Goal: Task Accomplishment & Management: Complete application form

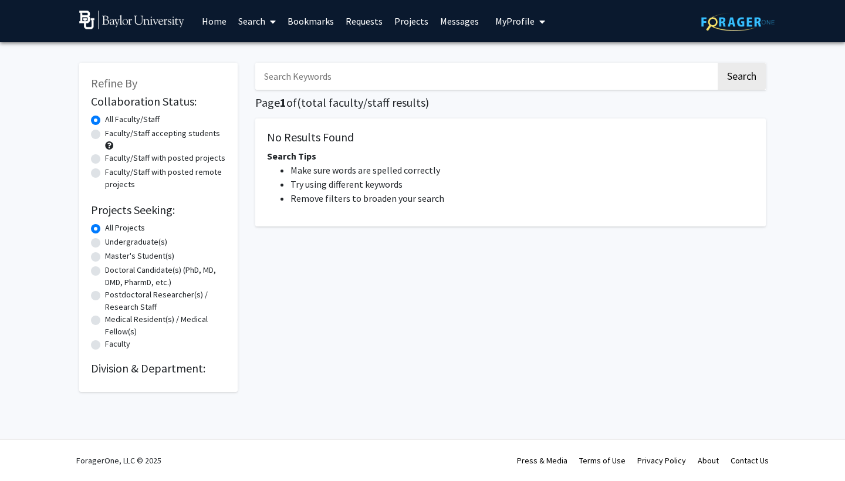
click at [196, 23] on link "Home" at bounding box center [214, 21] width 36 height 41
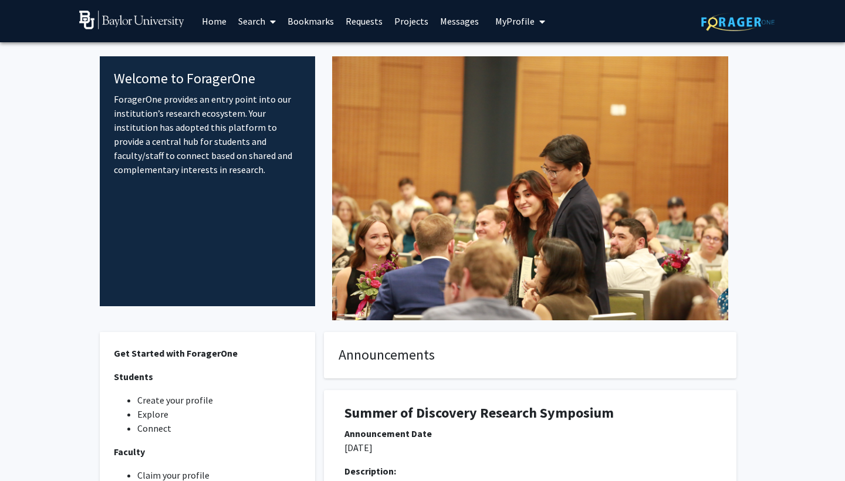
click at [245, 21] on link "Search" at bounding box center [256, 21] width 49 height 41
click at [274, 56] on span "Faculty/Staff" at bounding box center [275, 53] width 86 height 23
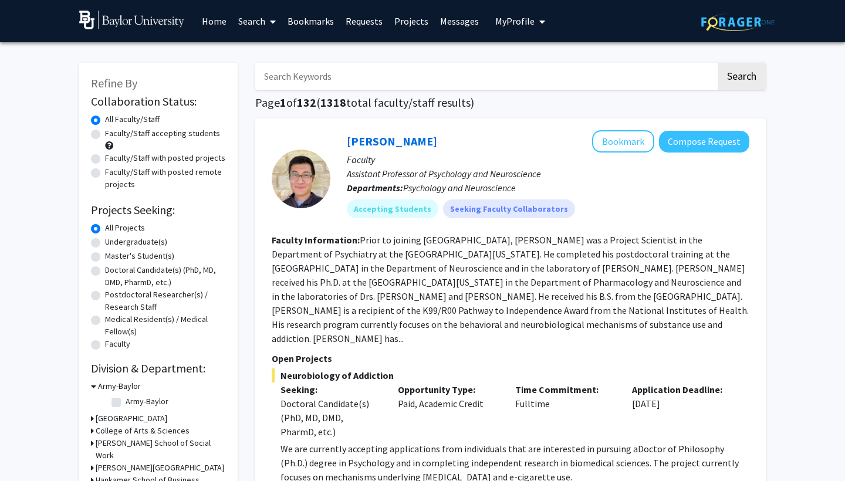
click at [202, 22] on link "Home" at bounding box center [214, 21] width 36 height 41
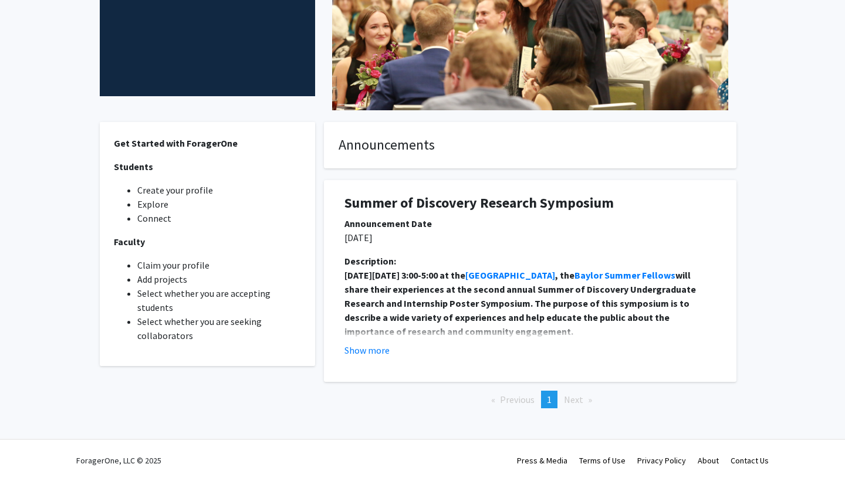
scroll to position [211, 0]
click at [367, 352] on button "Show more" at bounding box center [367, 350] width 45 height 14
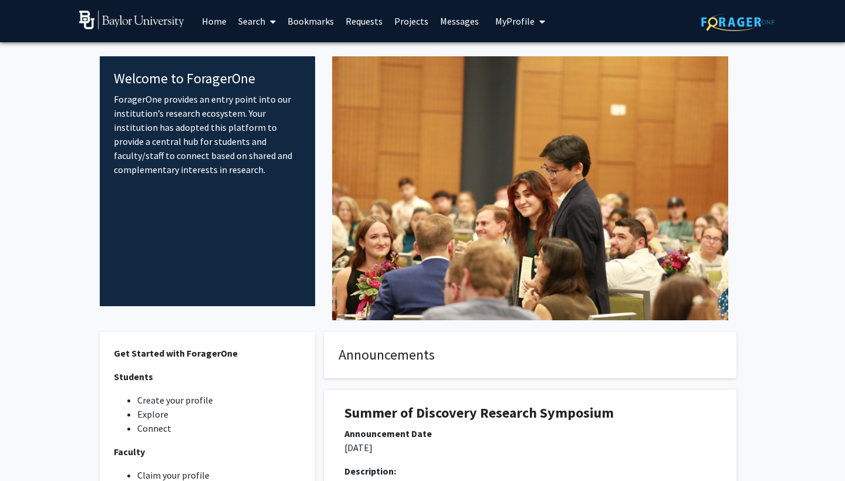
scroll to position [0, 0]
click at [211, 26] on link "Home" at bounding box center [214, 21] width 36 height 41
click at [510, 15] on button "My Profile" at bounding box center [520, 21] width 57 height 42
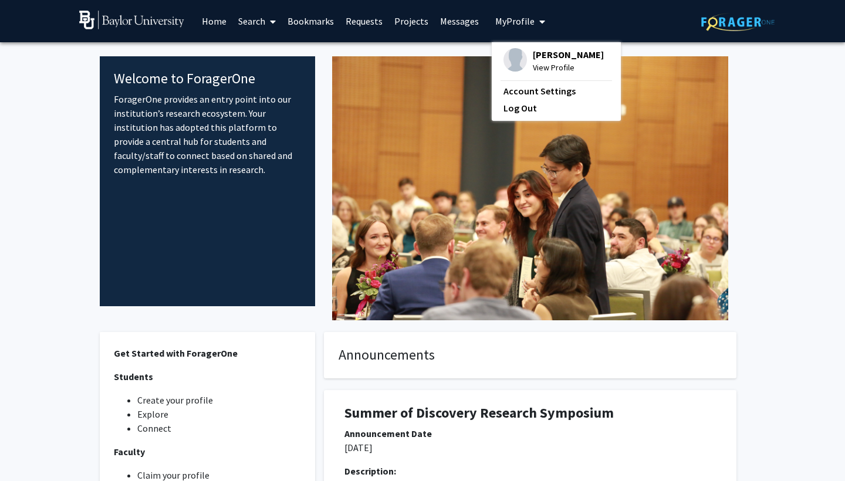
click at [541, 61] on span "[PERSON_NAME]" at bounding box center [568, 54] width 71 height 13
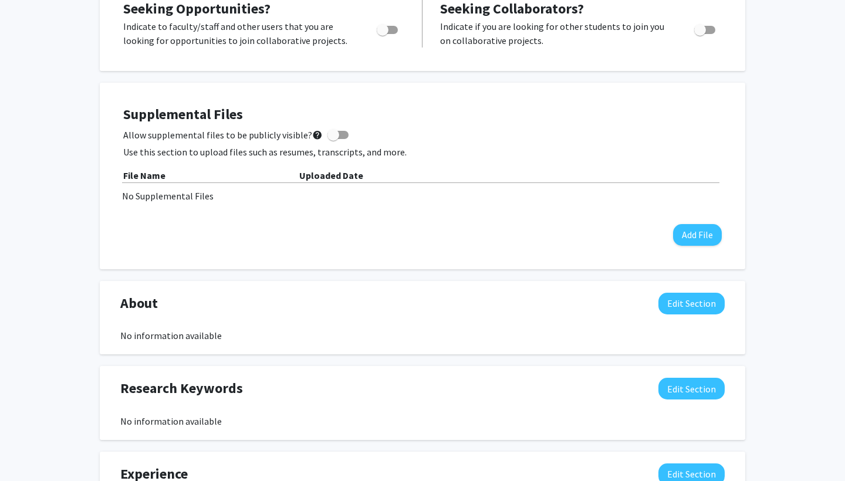
scroll to position [265, 0]
click at [699, 238] on button "Add File" at bounding box center [697, 235] width 49 height 22
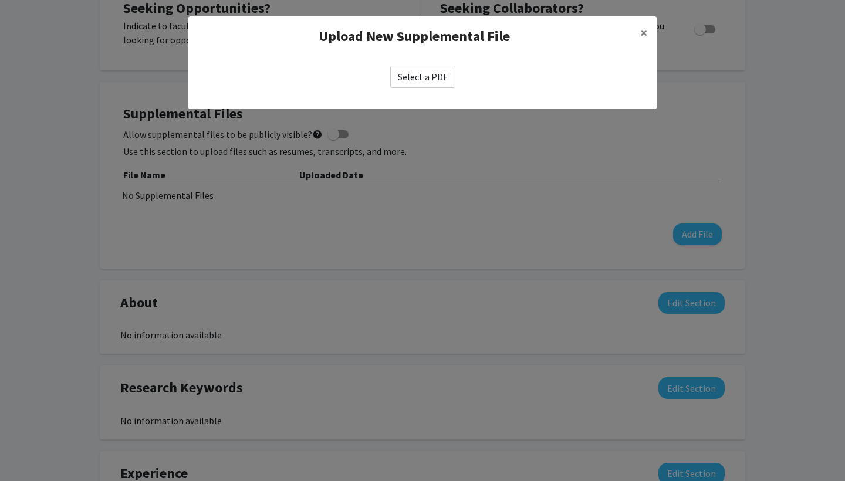
click at [420, 72] on label "Select a PDF" at bounding box center [422, 77] width 65 height 22
click at [0, 0] on input "Select a PDF" at bounding box center [0, 0] width 0 height 0
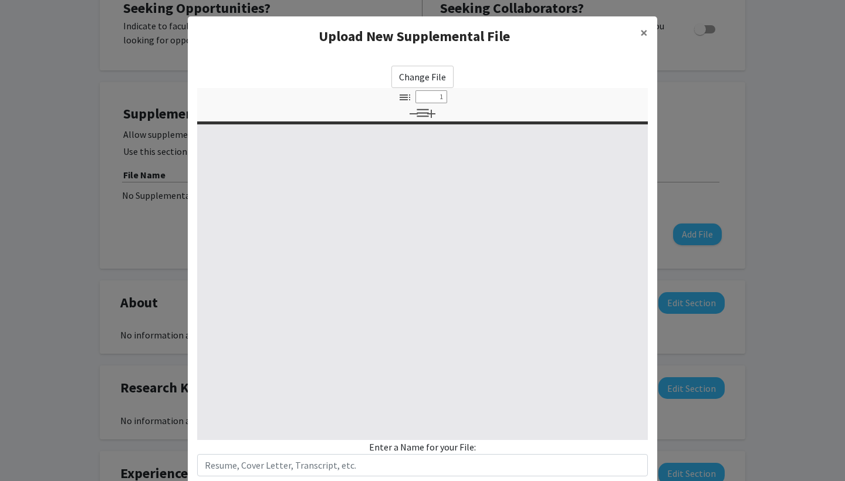
scroll to position [0, 0]
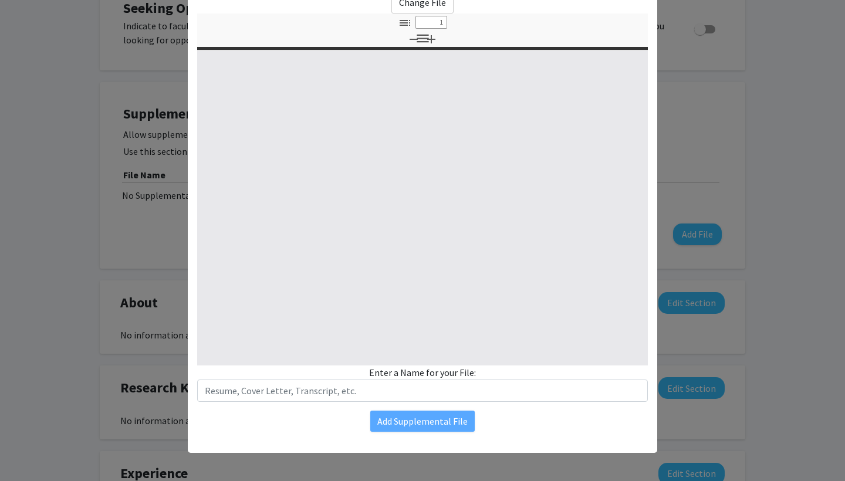
type input "0"
select select "custom"
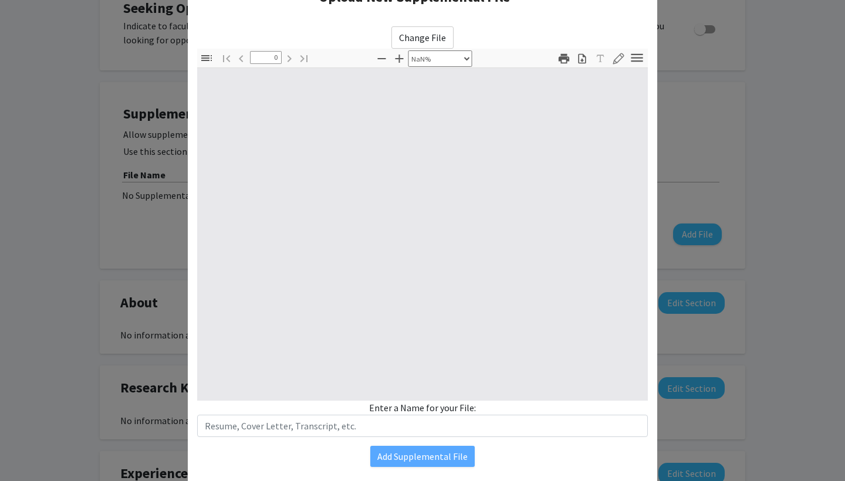
scroll to position [58, 0]
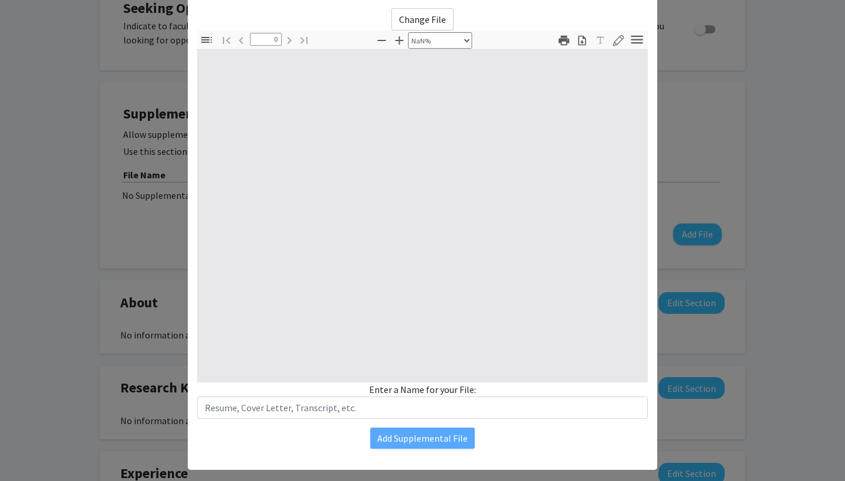
type input "1"
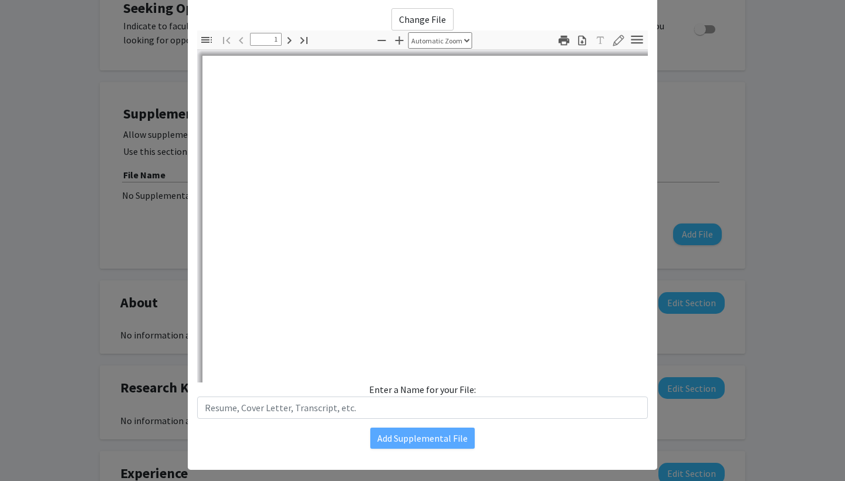
select select "auto"
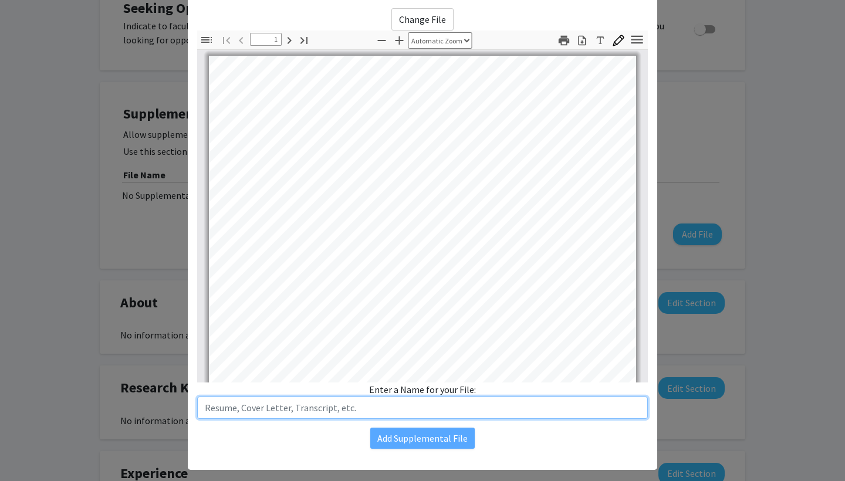
click at [388, 403] on input "text" at bounding box center [422, 408] width 451 height 22
type input "Resume"
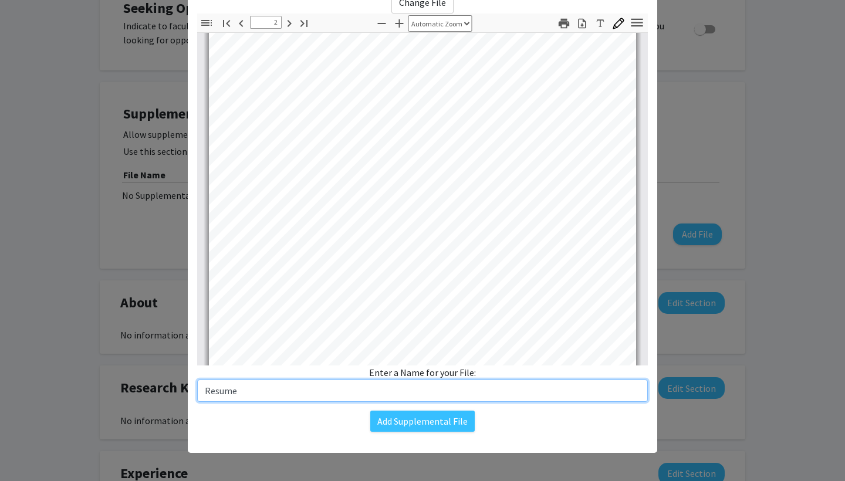
scroll to position [581, 0]
type input "1"
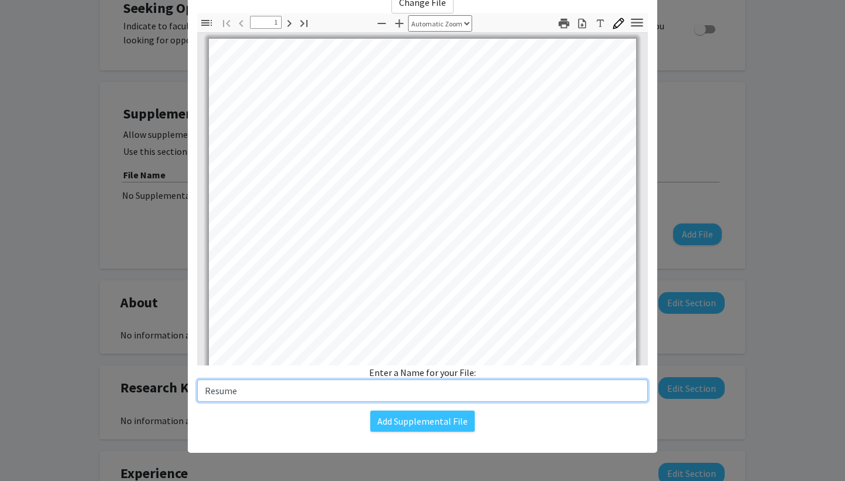
scroll to position [0, 0]
type input "Resume"
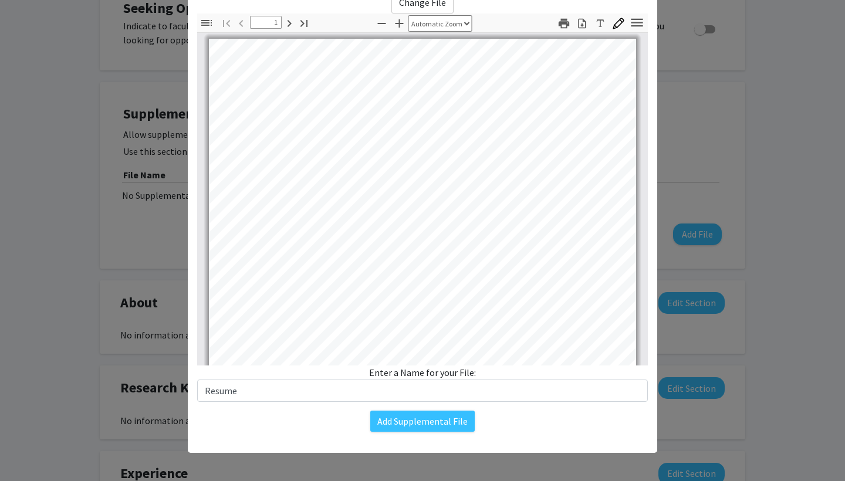
click at [636, 23] on icon "button" at bounding box center [637, 22] width 12 height 8
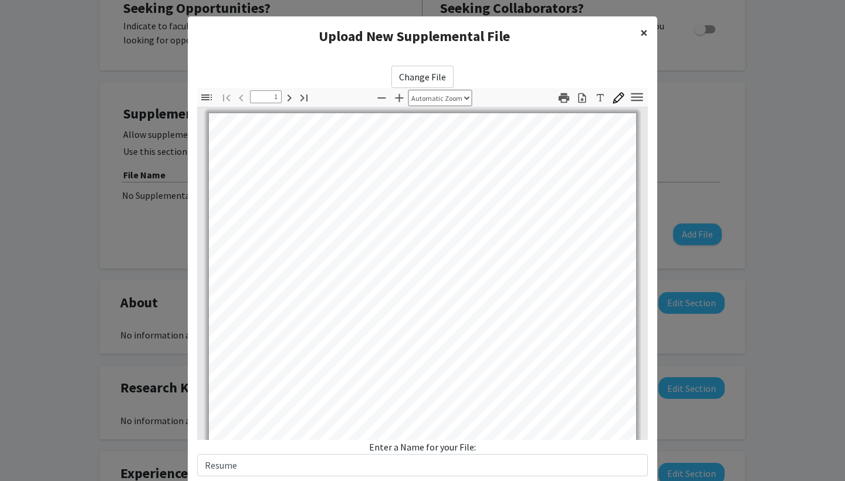
click at [645, 32] on span "×" at bounding box center [644, 32] width 8 height 18
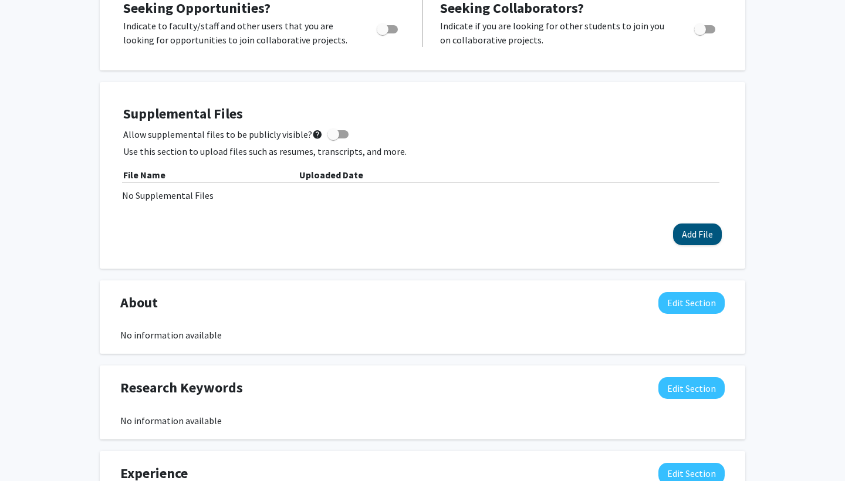
click at [688, 238] on button "Add File" at bounding box center [697, 235] width 49 height 22
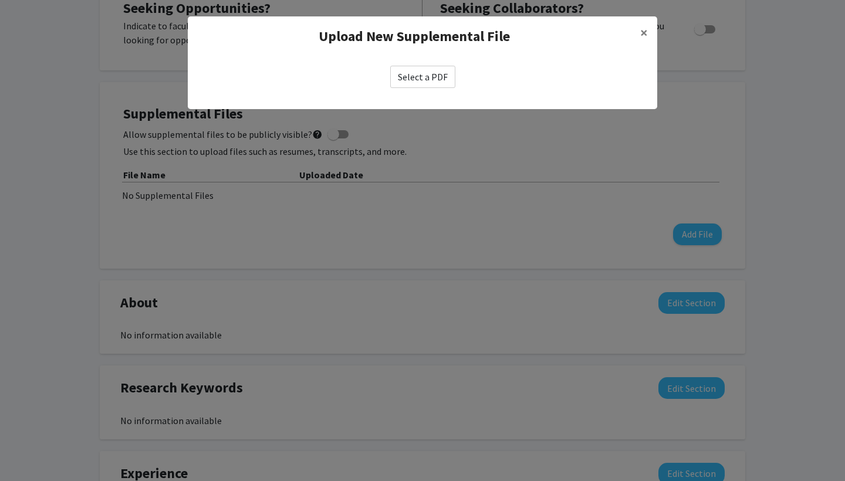
click at [415, 73] on label "Select a PDF" at bounding box center [422, 77] width 65 height 22
click at [0, 0] on input "Select a PDF" at bounding box center [0, 0] width 0 height 0
select select "custom"
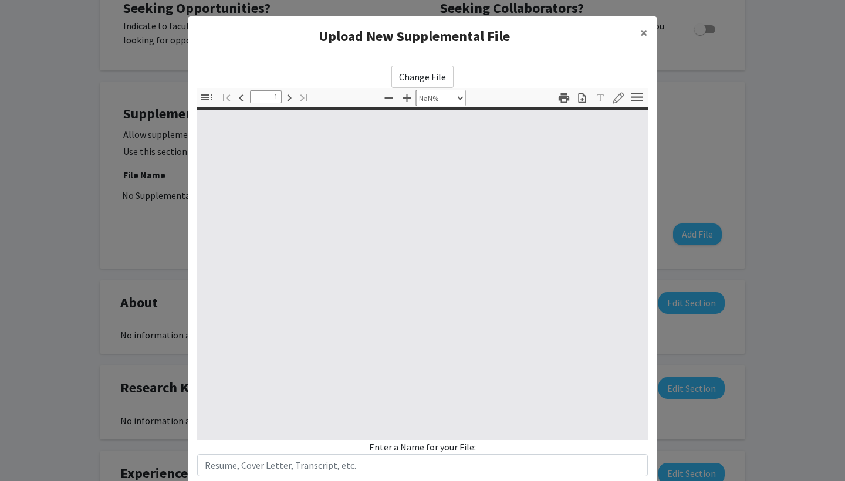
type input "0"
select select "custom"
type input "1"
select select "auto"
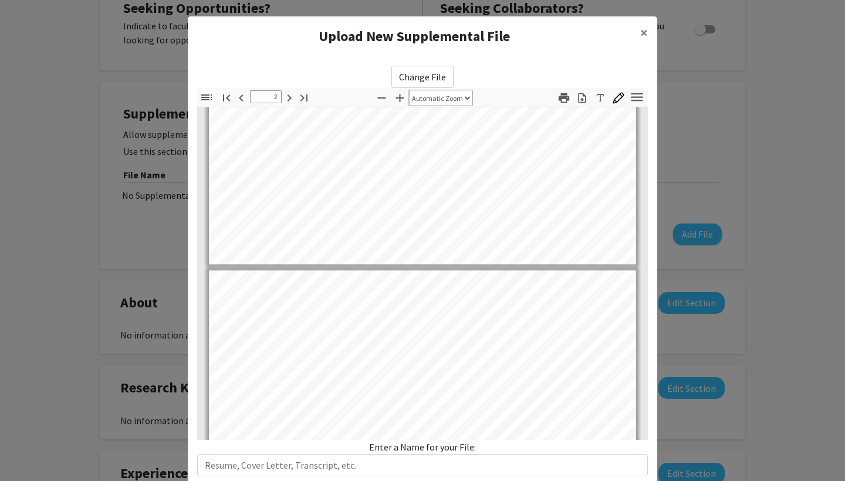
type input "3"
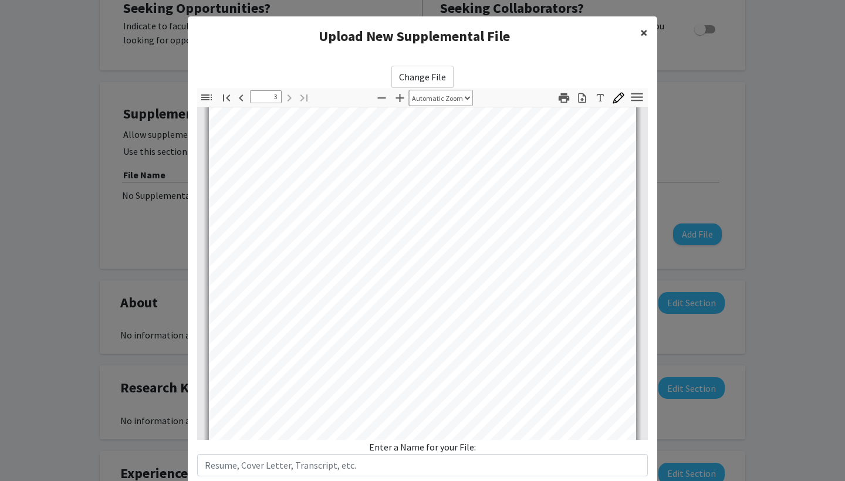
click at [643, 38] on span "×" at bounding box center [644, 32] width 8 height 18
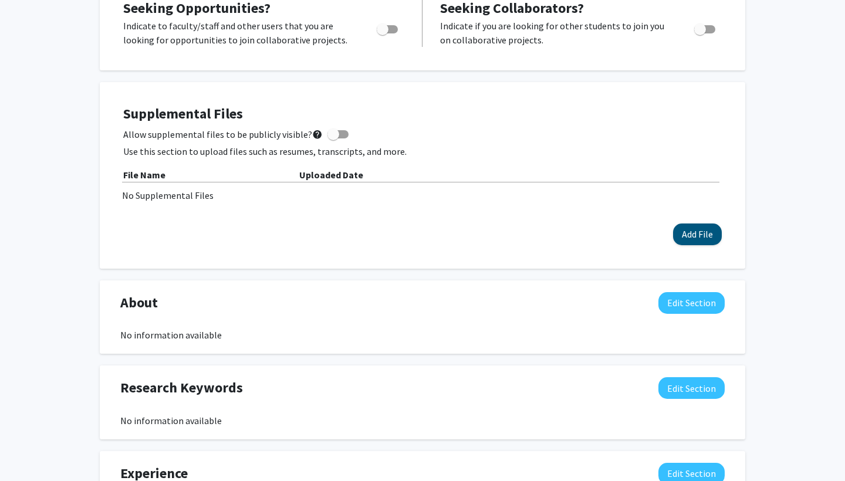
click at [689, 234] on button "Add File" at bounding box center [697, 235] width 49 height 22
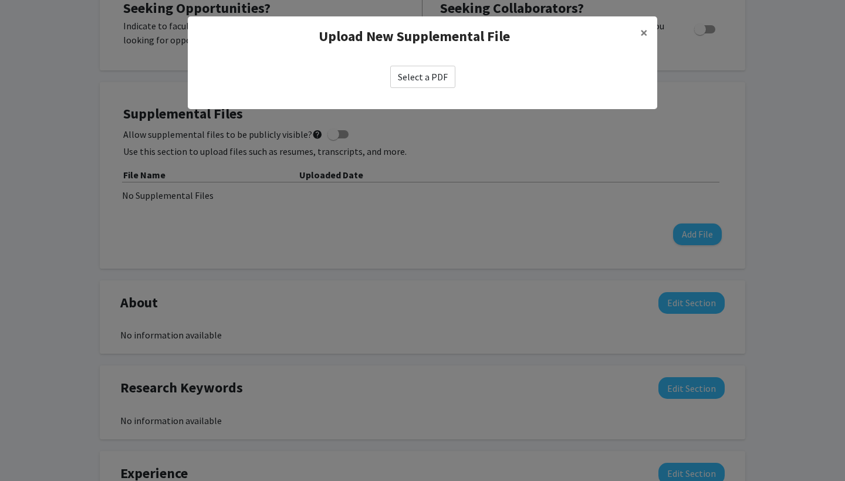
click at [428, 77] on label "Select a PDF" at bounding box center [422, 77] width 65 height 22
click at [0, 0] on input "Select a PDF" at bounding box center [0, 0] width 0 height 0
select select "custom"
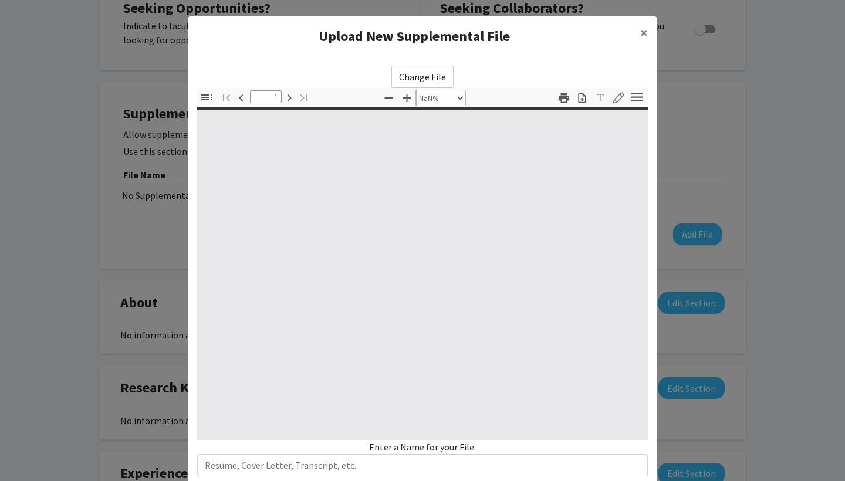
type input "0"
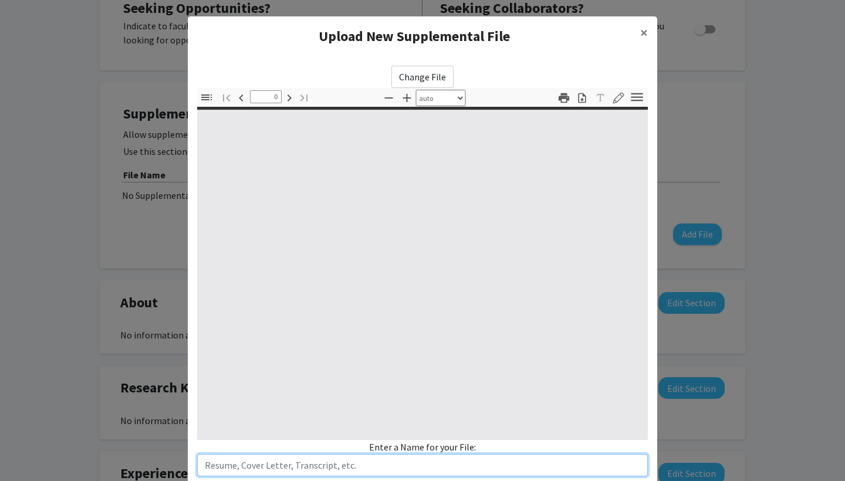
select select "custom"
type input "1"
click at [357, 461] on input "text" at bounding box center [422, 465] width 451 height 22
select select "auto"
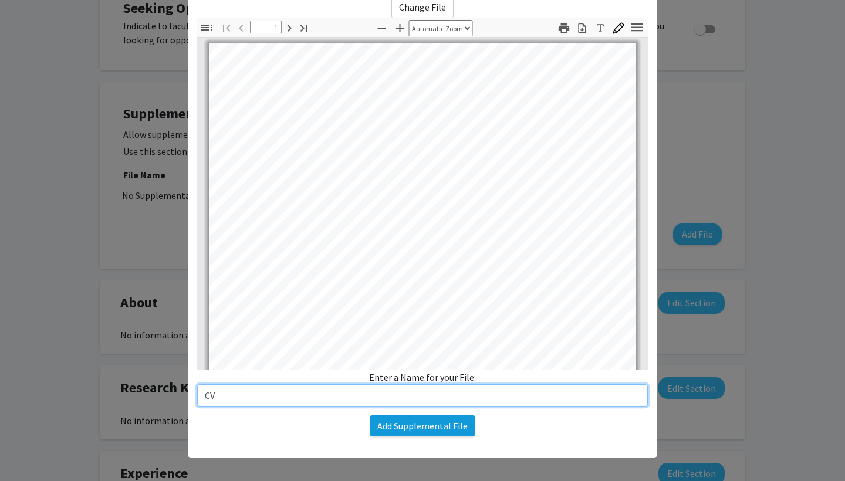
scroll to position [0, 0]
type input "CV"
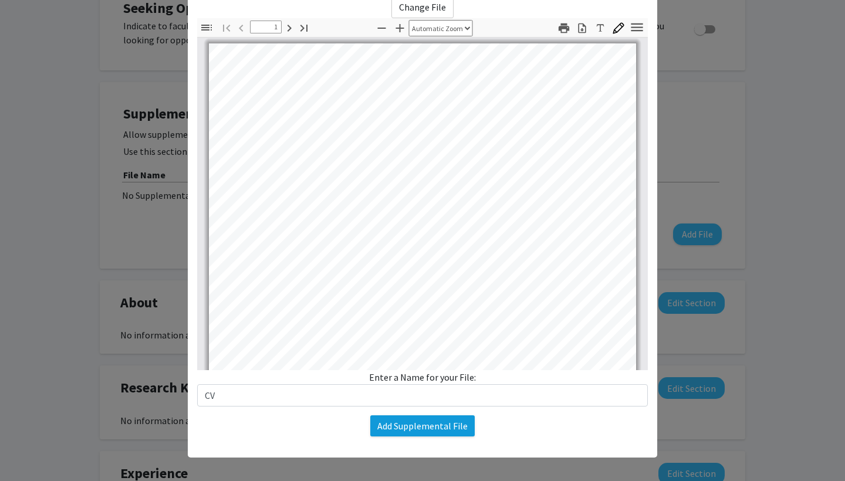
click at [456, 428] on button "Add Supplemental File" at bounding box center [422, 426] width 104 height 21
click at [446, 423] on button "Add Supplemental File" at bounding box center [422, 426] width 104 height 21
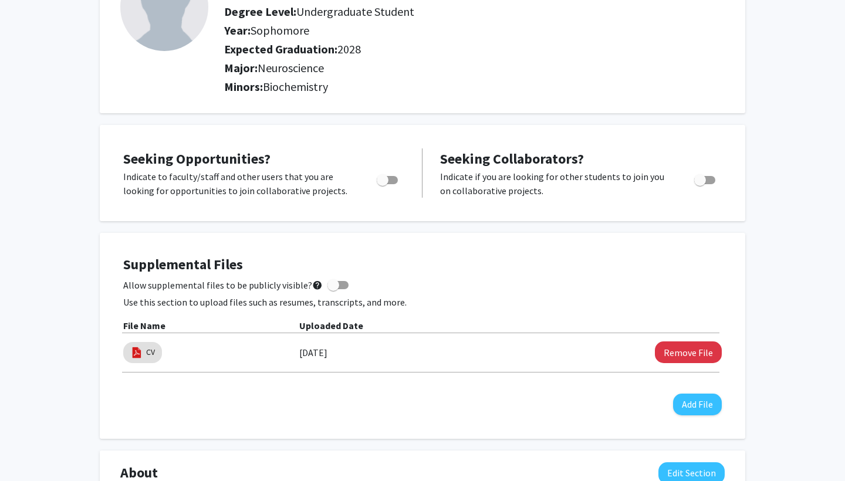
scroll to position [114, 0]
click at [679, 401] on button "Add File" at bounding box center [697, 405] width 49 height 22
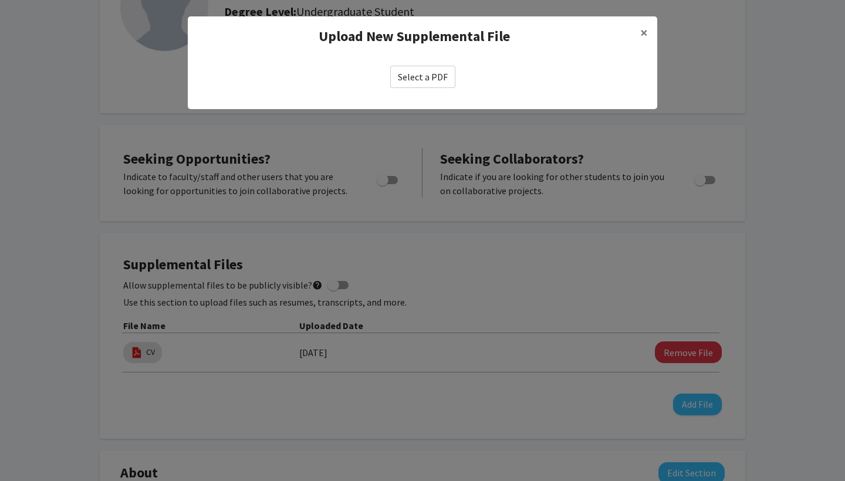
click at [431, 79] on label "Select a PDF" at bounding box center [422, 77] width 65 height 22
click at [0, 0] on input "Select a PDF" at bounding box center [0, 0] width 0 height 0
select select "custom"
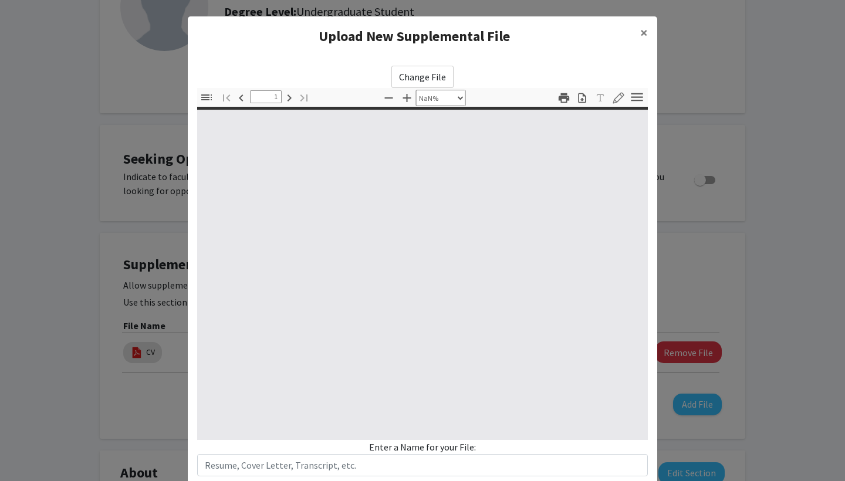
type input "0"
select select "custom"
type input "1"
select select "auto"
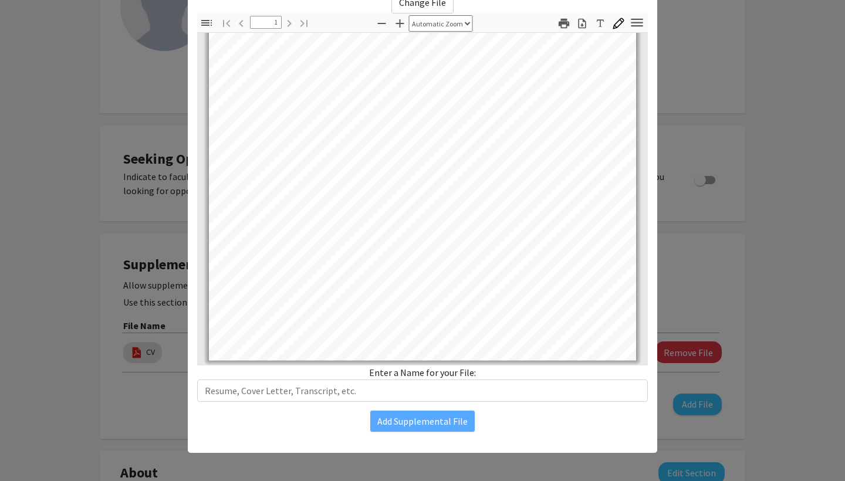
scroll to position [75, 0]
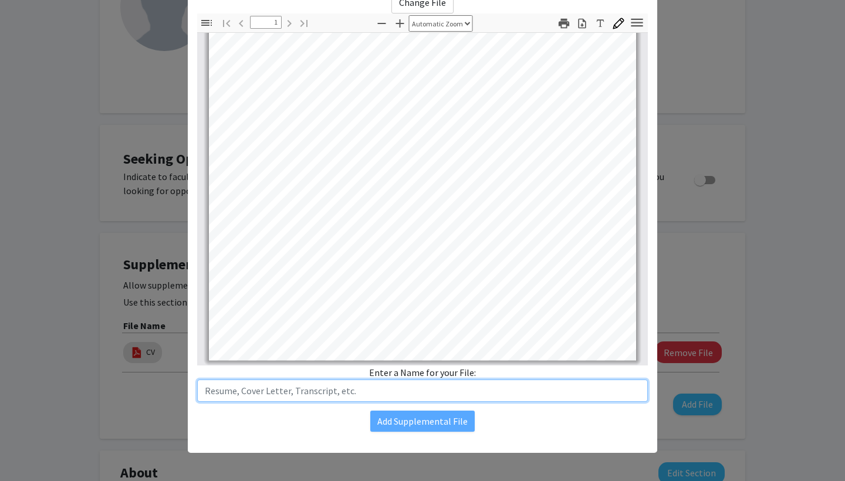
click at [303, 389] on input "text" at bounding box center [422, 391] width 451 height 22
type input "Statement Of Purpose/ Cover Letter"
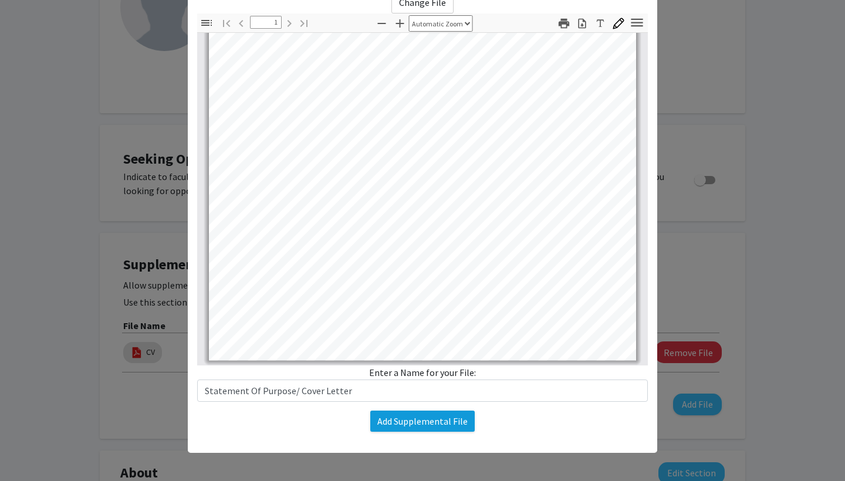
click at [389, 424] on button "Add Supplemental File" at bounding box center [422, 421] width 104 height 21
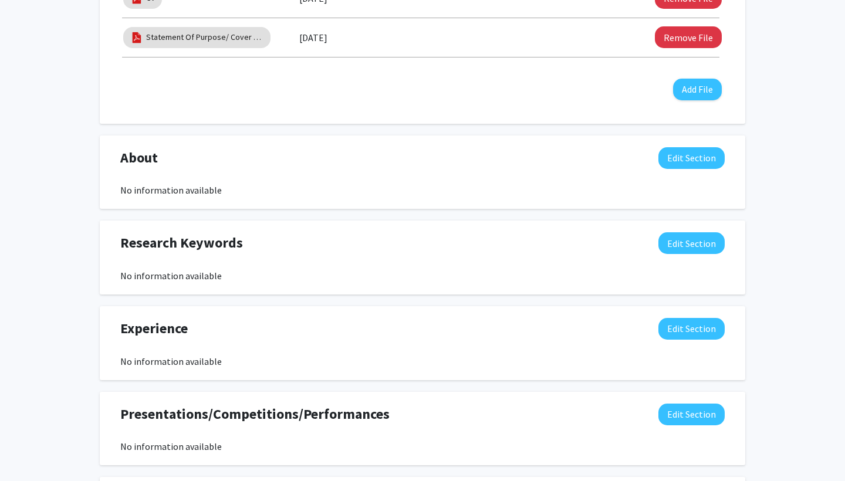
scroll to position [476, 0]
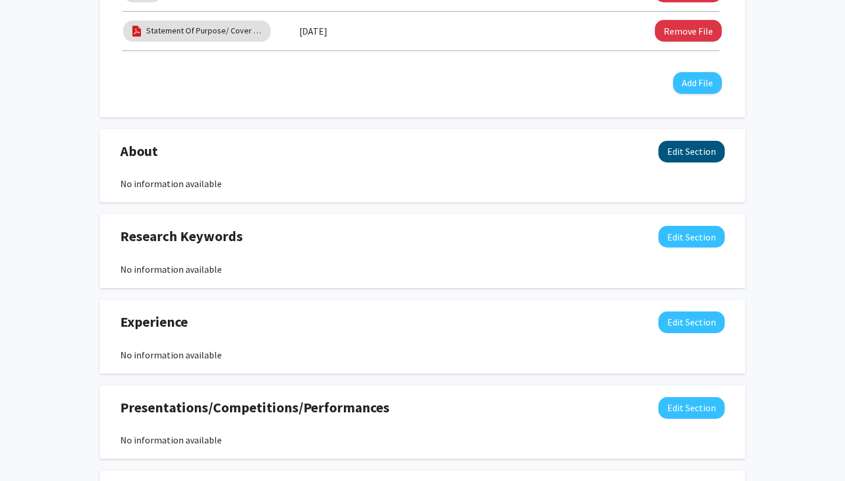
click at [691, 149] on button "Edit Section" at bounding box center [692, 152] width 66 height 22
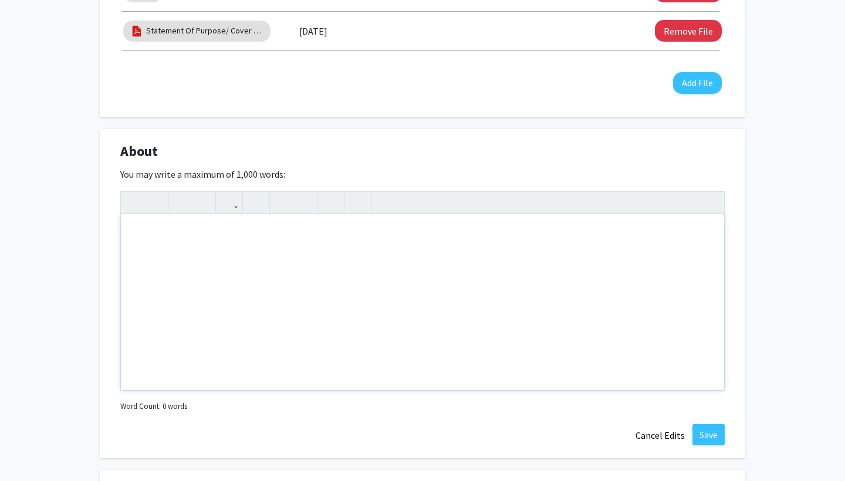
click at [623, 240] on div "Note to users with screen readers: Please deactivate our accessibility plugin f…" at bounding box center [422, 302] width 603 height 176
paste div "Note to users with screen readers: Please deactivate our accessibility plugin f…"
type textarea "<p>I am a dynamic student with a background in research and leadership, notably…"
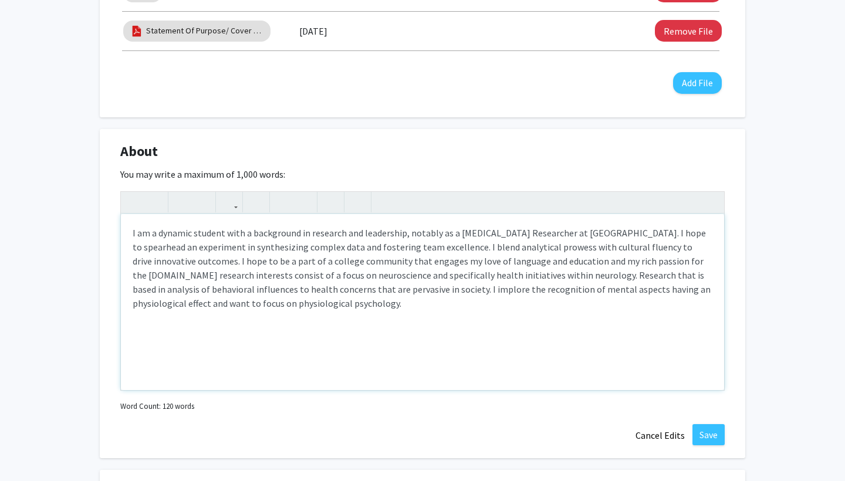
click at [485, 285] on p "I am a dynamic student with a background in research and leadership, notably as…" at bounding box center [423, 268] width 580 height 85
click at [344, 295] on p "I am a dynamic student with a background in research and leadership, notably as…" at bounding box center [423, 268] width 580 height 85
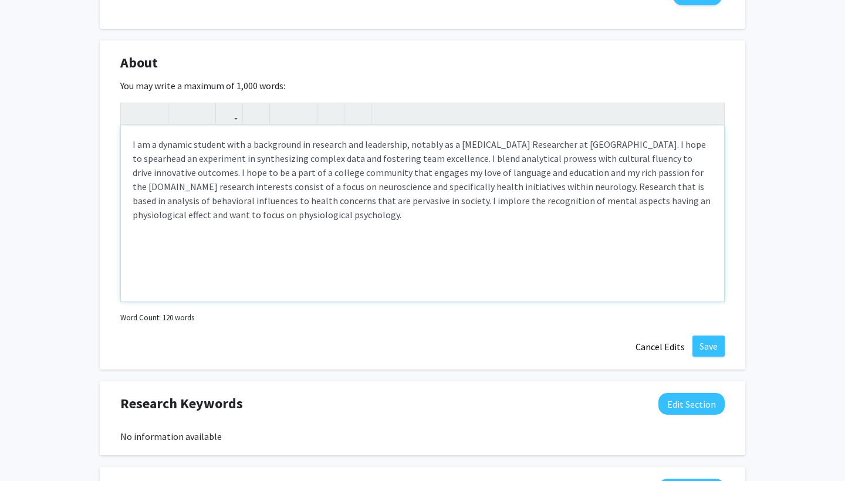
scroll to position [562, 0]
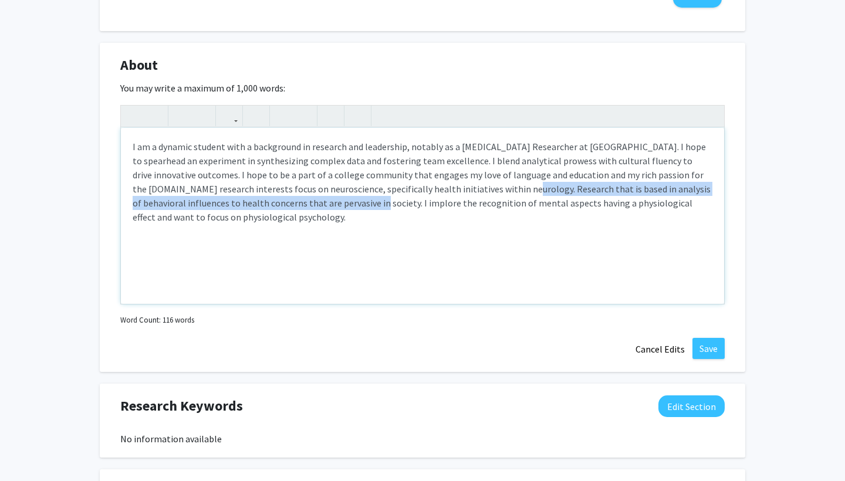
drag, startPoint x: 476, startPoint y: 188, endPoint x: 316, endPoint y: 205, distance: 160.5
click at [316, 205] on p "I am a dynamic student with a background in research and leadership, notably as…" at bounding box center [423, 182] width 580 height 85
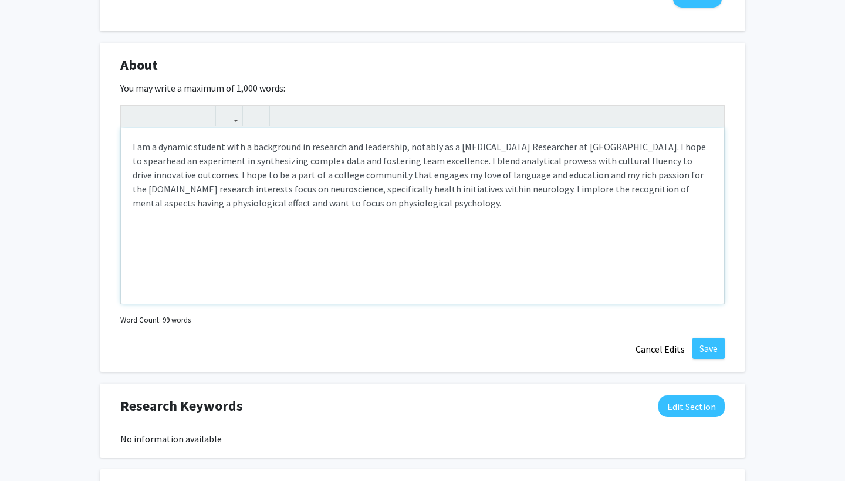
click at [474, 191] on p "I am a dynamic student with a background in research and leadership, notably as…" at bounding box center [423, 175] width 580 height 70
click at [481, 193] on p "I am a dynamic student with a background in research and leadership, notably as…" at bounding box center [423, 175] width 580 height 70
click at [492, 192] on p "I am a dynamic student with a background in research and leadership, notably as…" at bounding box center [423, 175] width 580 height 70
click at [512, 195] on p "I am a dynamic student with a background in research and leadership, notably as…" at bounding box center [423, 175] width 580 height 70
click at [515, 193] on p "I am a dynamic student with a background in research and leadership, notably as…" at bounding box center [423, 175] width 580 height 70
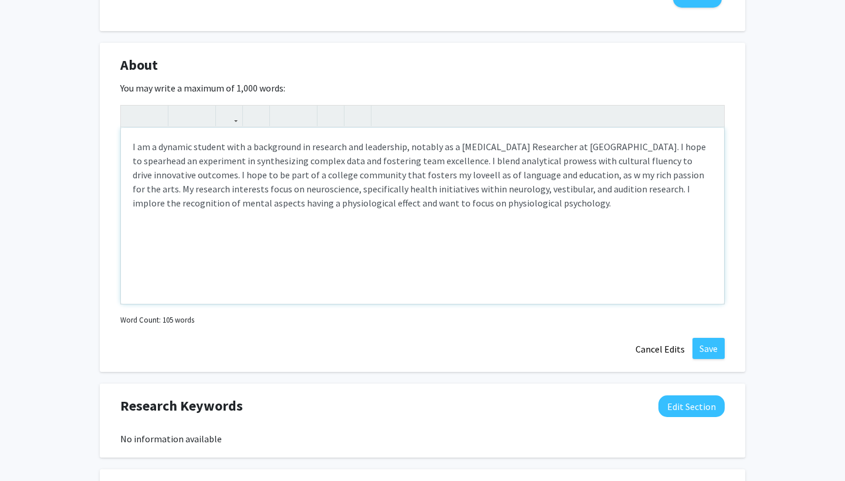
click at [379, 207] on p "I am a dynamic student with a background in research and leadership, notably as…" at bounding box center [423, 175] width 580 height 70
click at [547, 207] on p "I am a dynamic student with a background in research and leadership, notably as…" at bounding box center [423, 175] width 580 height 70
click at [360, 207] on p "I am a dynamic student with a background in research and leadership, notably as…" at bounding box center [423, 175] width 580 height 70
click at [598, 209] on p "I am a dynamic student with a background in research and leadership, notably as…" at bounding box center [423, 175] width 580 height 70
click at [604, 173] on p "I am a dynamic student with a background in research and leadership, notably as…" at bounding box center [423, 175] width 580 height 70
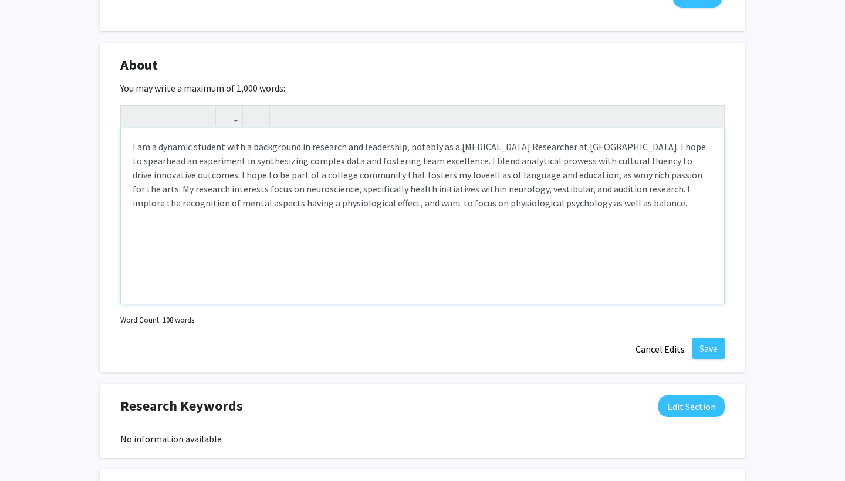
click at [468, 177] on p "I am a dynamic student with a background in research and leadership, notably as…" at bounding box center [423, 175] width 580 height 70
click at [477, 178] on p "I am a dynamic student with a background in research and leadership, notably as…" at bounding box center [423, 175] width 580 height 70
click at [579, 178] on p "I am a dynamic student with a background in research and leadership, notably as…" at bounding box center [423, 175] width 580 height 70
type textarea "<p>I am a dynamic student with a background in research and leadership, notably…"
click at [704, 344] on button "Save" at bounding box center [709, 348] width 32 height 21
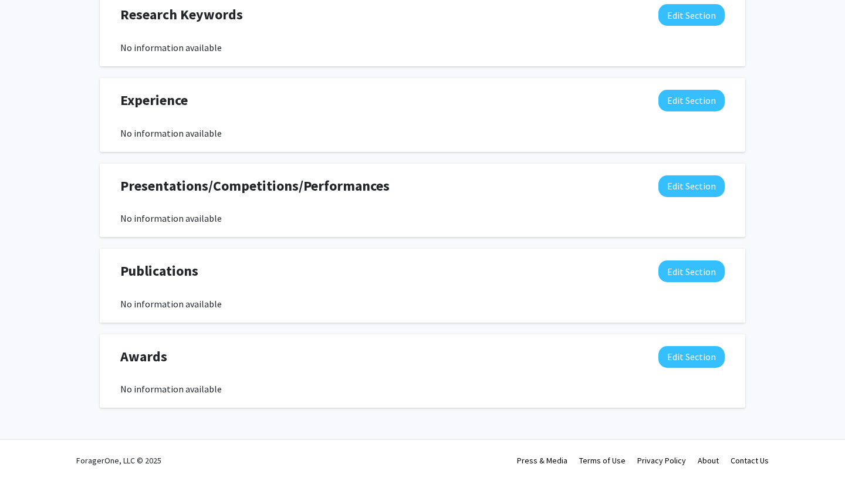
scroll to position [687, 0]
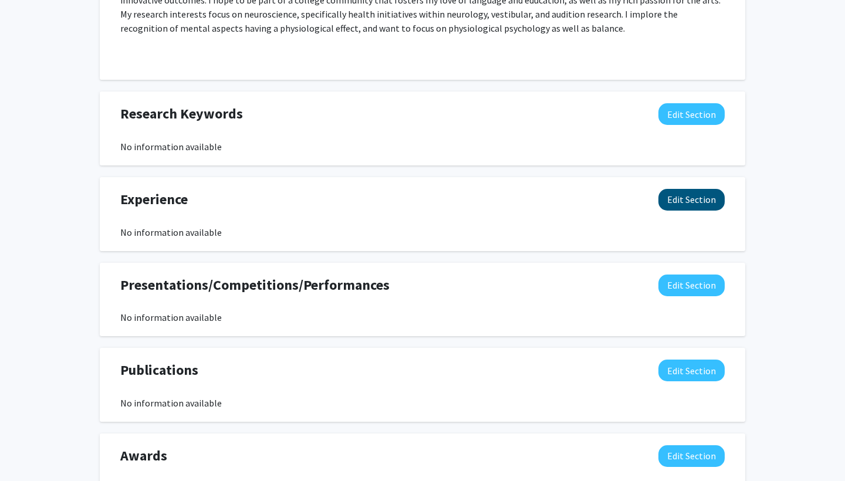
click at [683, 201] on button "Edit Section" at bounding box center [692, 200] width 66 height 22
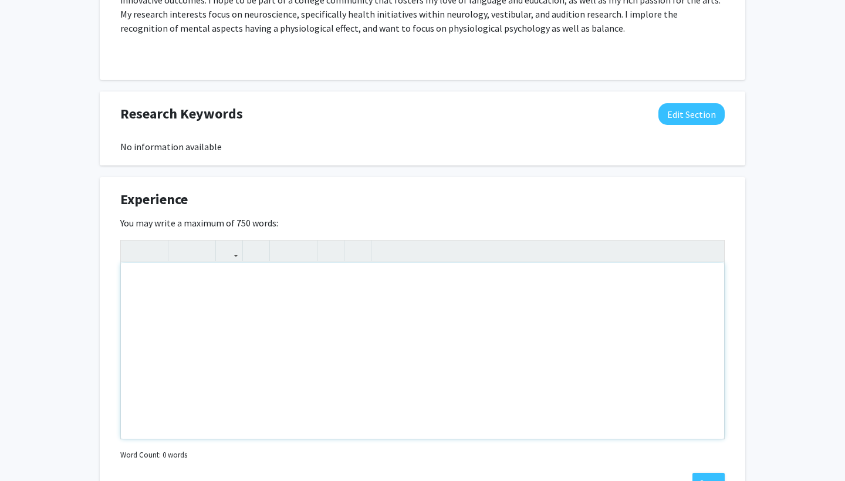
click at [682, 302] on div "Note to users with screen readers: Please deactivate our accessibility plugin f…" at bounding box center [422, 351] width 603 height 176
paste div "Note to users with screen readers: Please deactivate our accessibility plugin f…"
type textarea "<p>Research Assistant</p><p>06/2023 - 07/2023</p><p>Drafted research paper on p…"
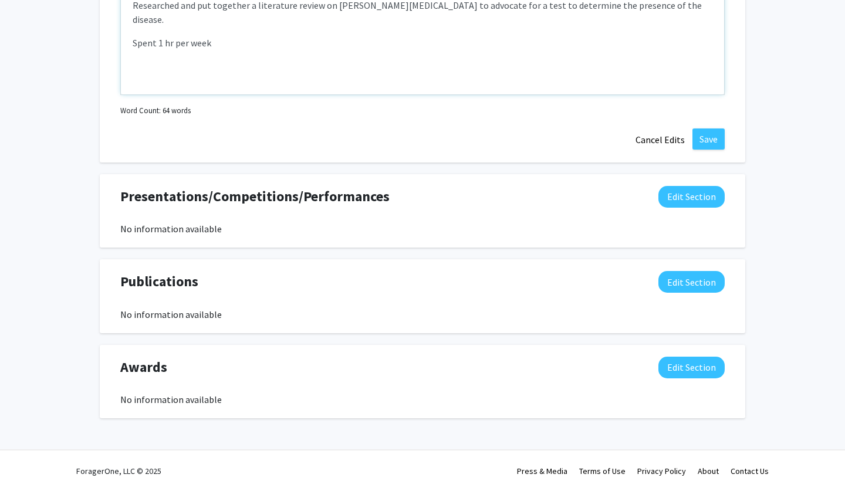
scroll to position [1012, 0]
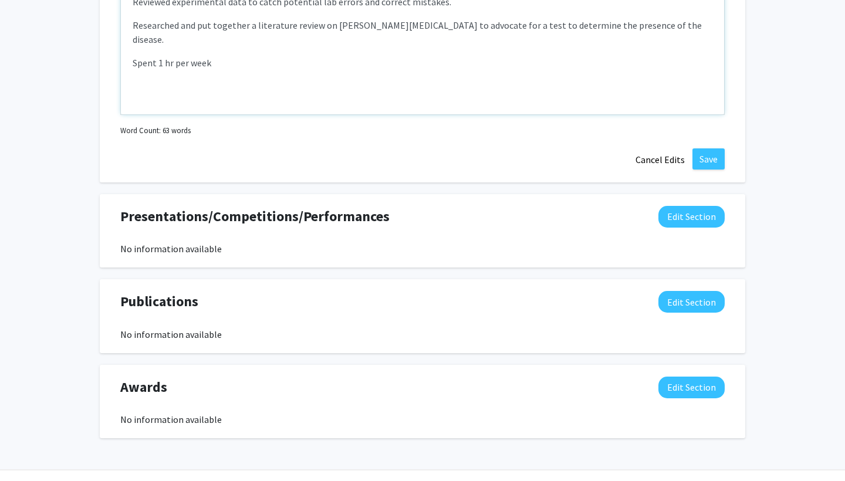
click at [442, 26] on p "Researched and put together a literature review on [PERSON_NAME][MEDICAL_DATA] …" at bounding box center [423, 32] width 580 height 28
type textarea "<p>Research Assistant</p><p>06/2023 - 07/2023</p><p>Drafted research paper on p…"
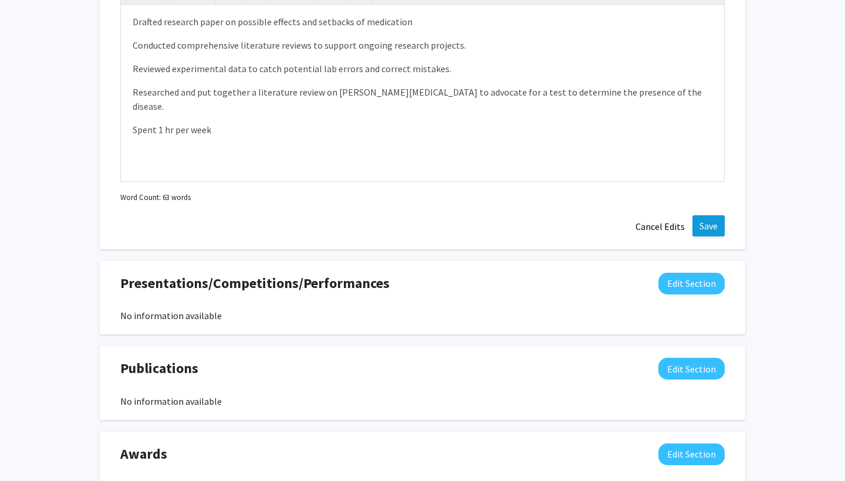
click at [707, 225] on button "Save" at bounding box center [709, 225] width 32 height 21
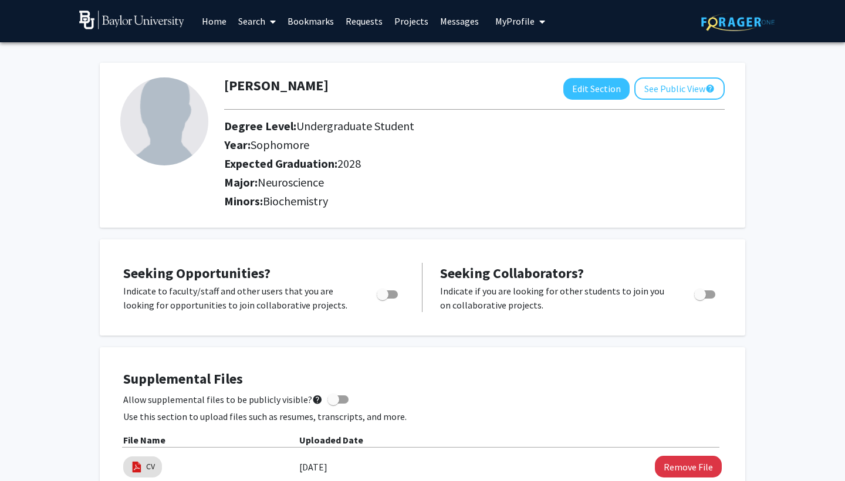
scroll to position [0, 0]
click at [218, 23] on link "Home" at bounding box center [214, 21] width 36 height 41
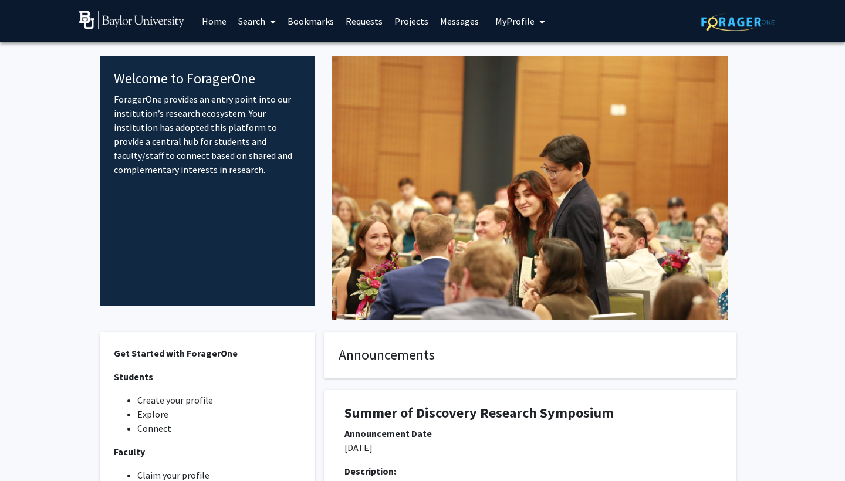
click at [373, 26] on link "Requests" at bounding box center [364, 21] width 49 height 41
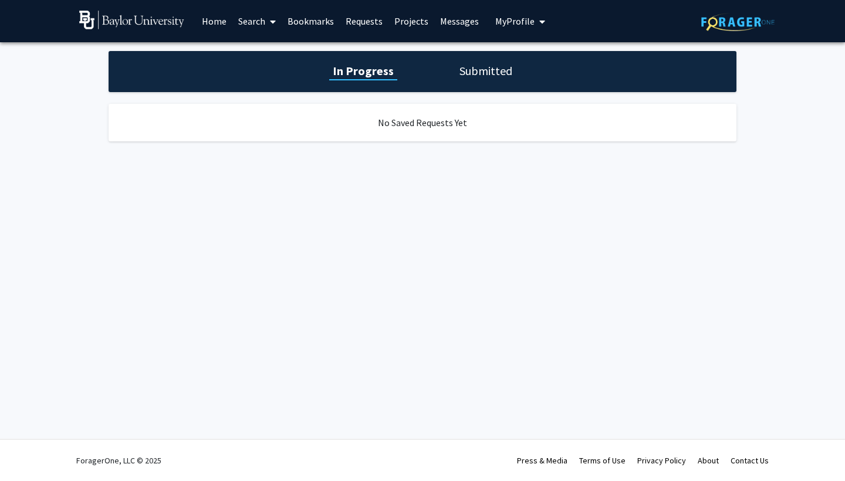
click at [307, 21] on link "Bookmarks" at bounding box center [311, 21] width 58 height 41
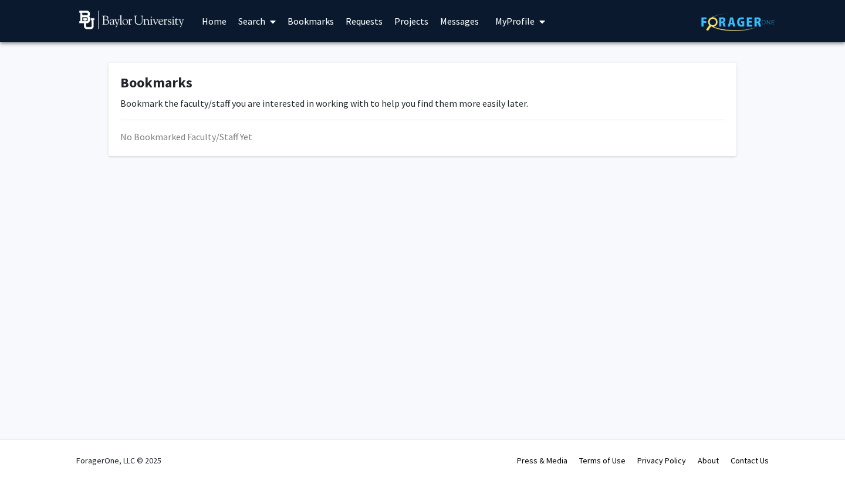
click at [258, 18] on link "Search" at bounding box center [256, 21] width 49 height 41
click at [265, 50] on span "Faculty/Staff" at bounding box center [275, 53] width 86 height 23
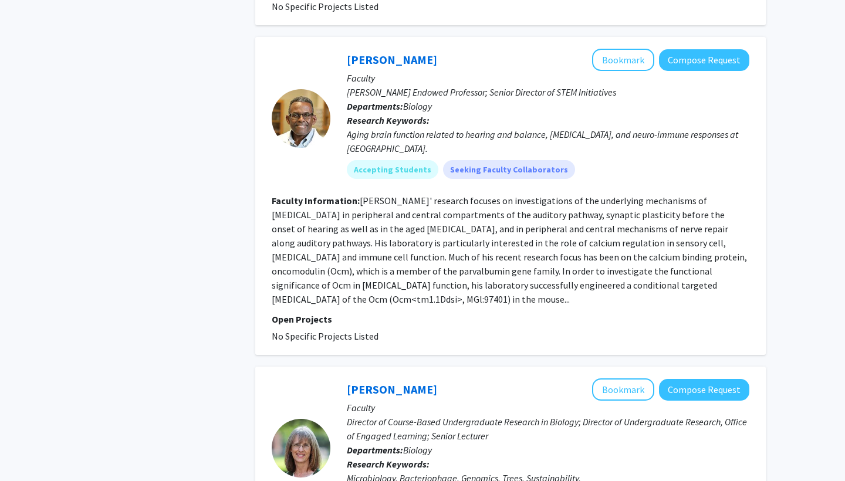
scroll to position [1712, 0]
click at [697, 49] on button "Compose Request" at bounding box center [704, 60] width 90 height 22
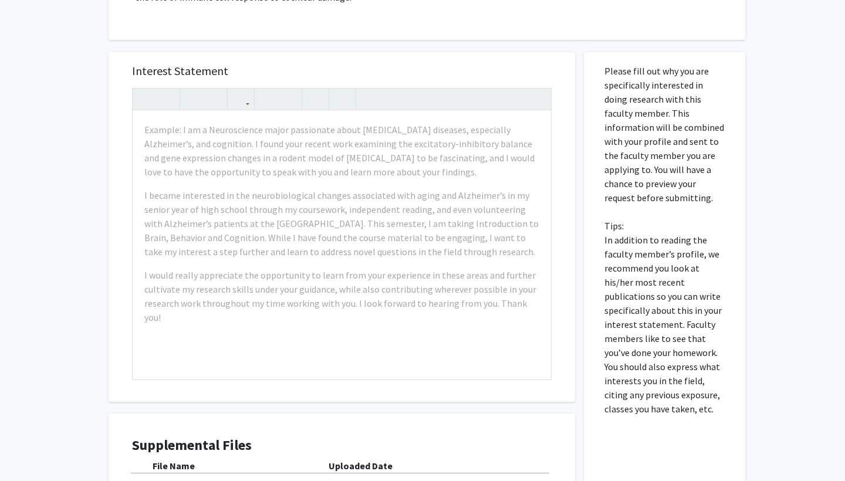
scroll to position [608, 0]
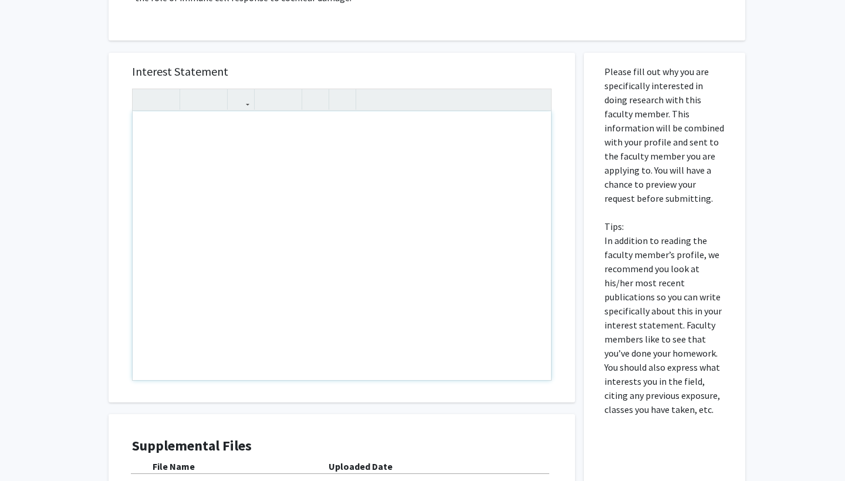
click at [473, 185] on div "Note to users with screen readers: Please press Alt+0 or Option+0 to deactivate…" at bounding box center [342, 246] width 419 height 269
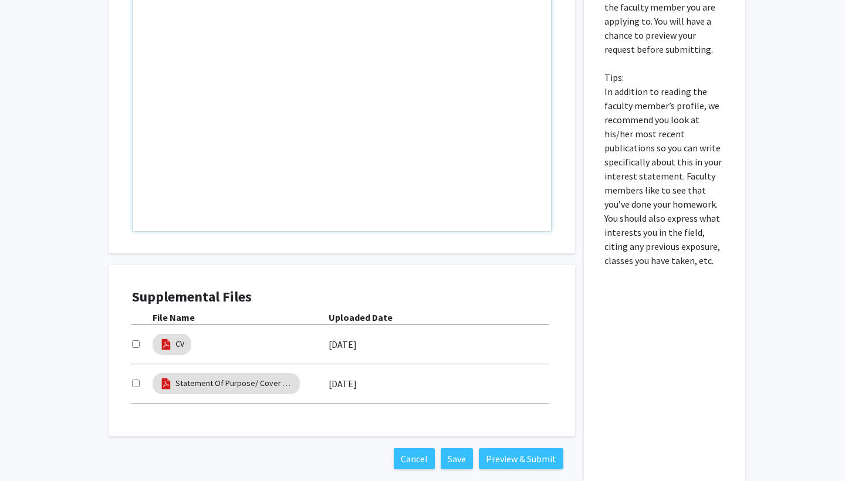
scroll to position [762, 0]
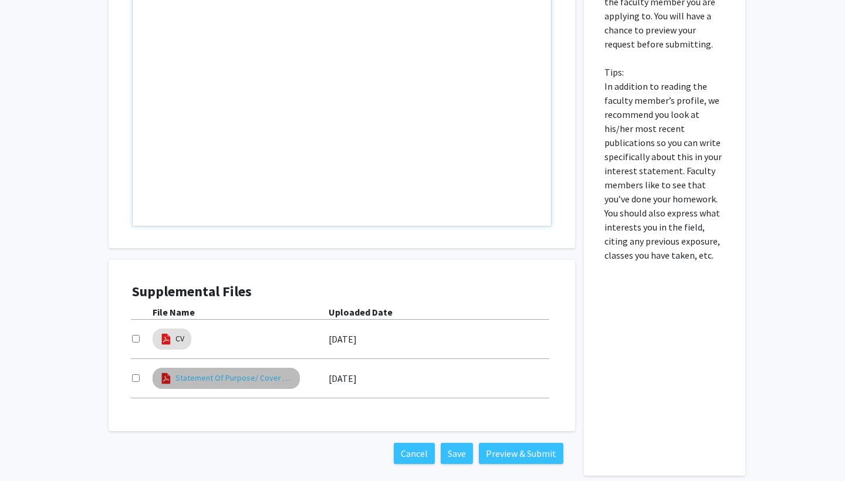
click at [271, 372] on link "Statement Of Purpose/ Cover Letter" at bounding box center [234, 378] width 117 height 12
select select "custom"
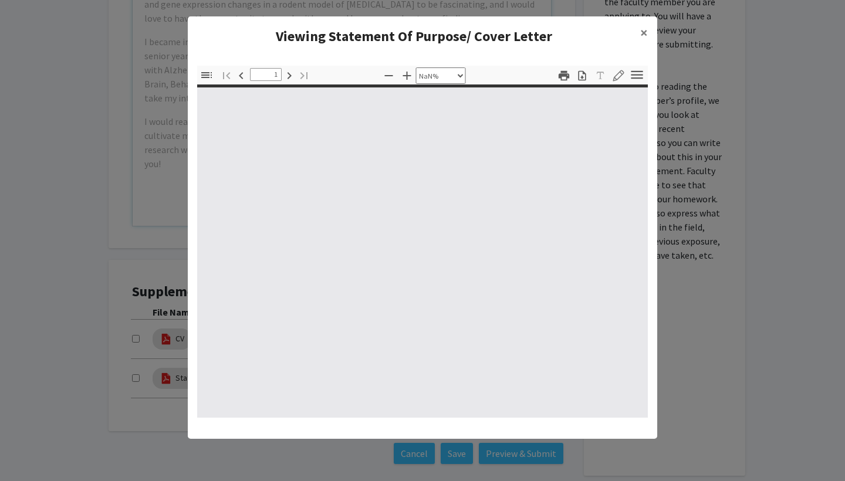
type input "0"
select select "custom"
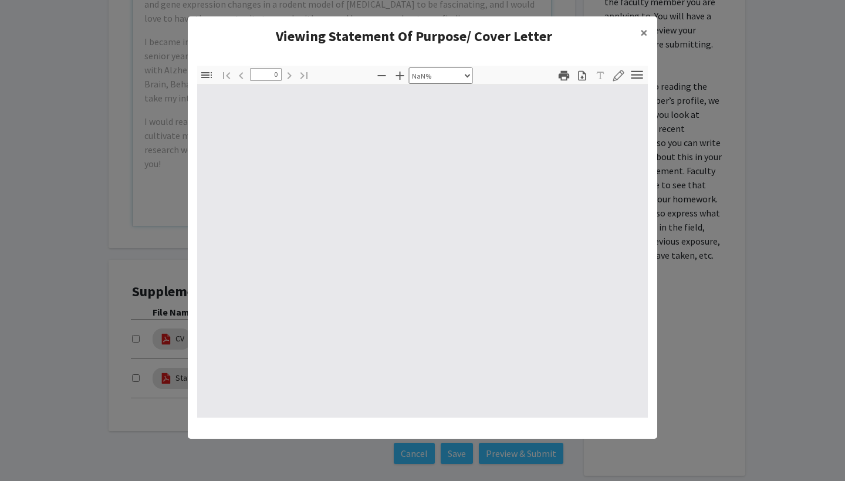
type input "1"
select select "auto"
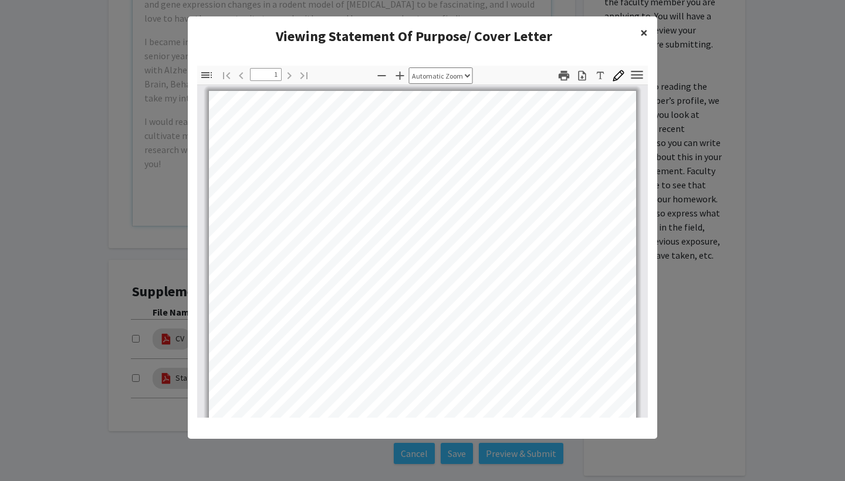
click at [646, 32] on span "×" at bounding box center [644, 32] width 8 height 18
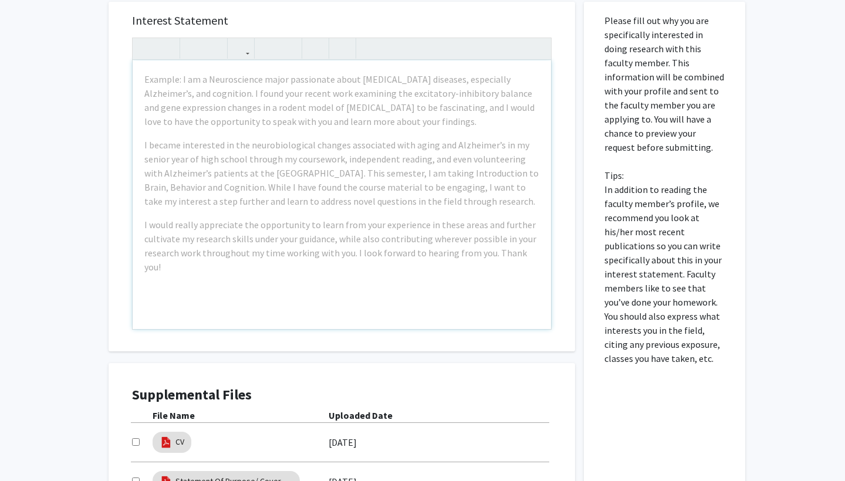
scroll to position [618, 0]
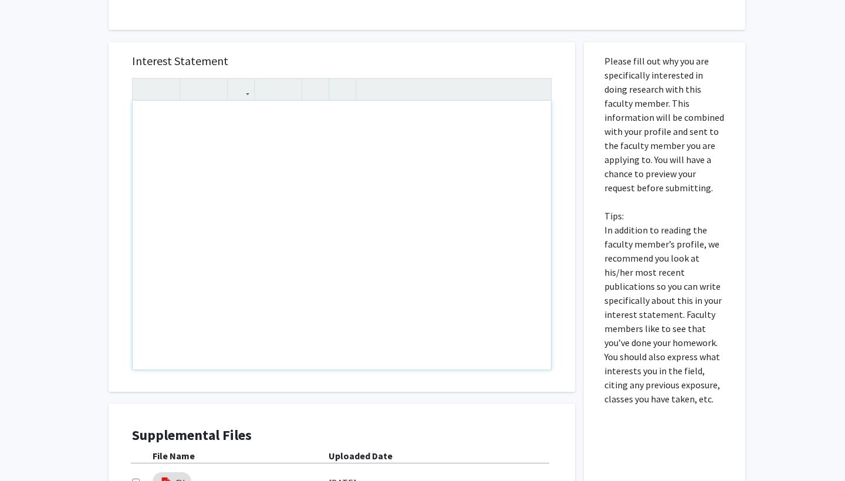
paste div "Note to users with screen readers: Please press Alt+0 or Option+0 to deactivate…"
type textarea "<p>Statement Of Purpose</p><br><p>&nbsp;Hearing is something taken for granted.…"
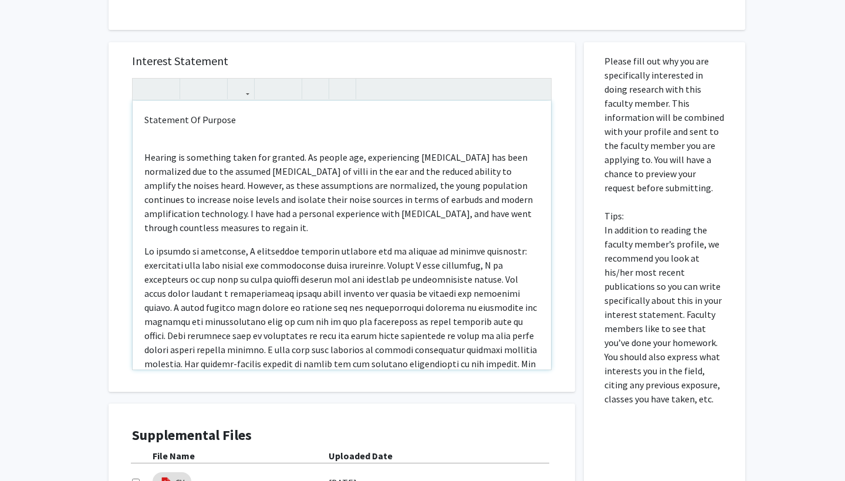
scroll to position [0, 0]
drag, startPoint x: 273, startPoint y: 109, endPoint x: 76, endPoint y: 99, distance: 196.9
click at [76, 100] on div "All Requests Request for [PERSON_NAME] Request for [PERSON_NAME] Departments: B…" at bounding box center [422, 35] width 845 height 1222
click at [143, 131] on div "Hearing is something taken for granted. As people age, experiencing [MEDICAL_DA…" at bounding box center [342, 235] width 419 height 269
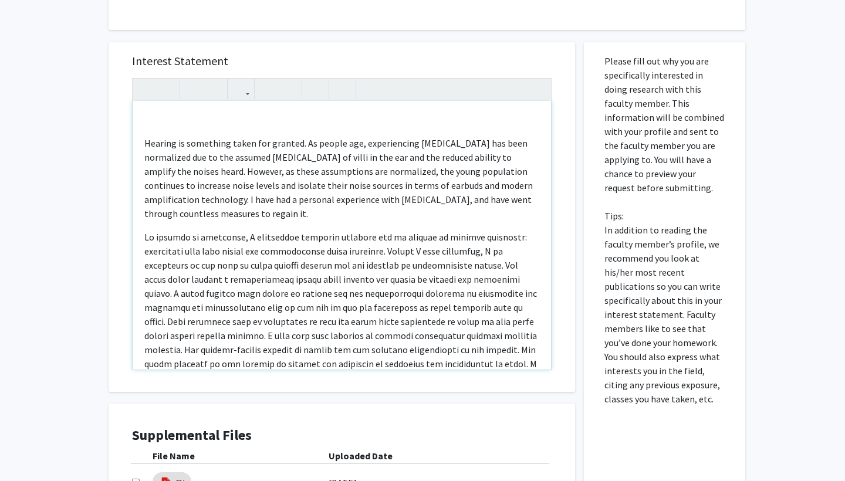
click at [146, 136] on p "Hearing is something taken for granted. As people age, experiencing [MEDICAL_DA…" at bounding box center [341, 178] width 395 height 85
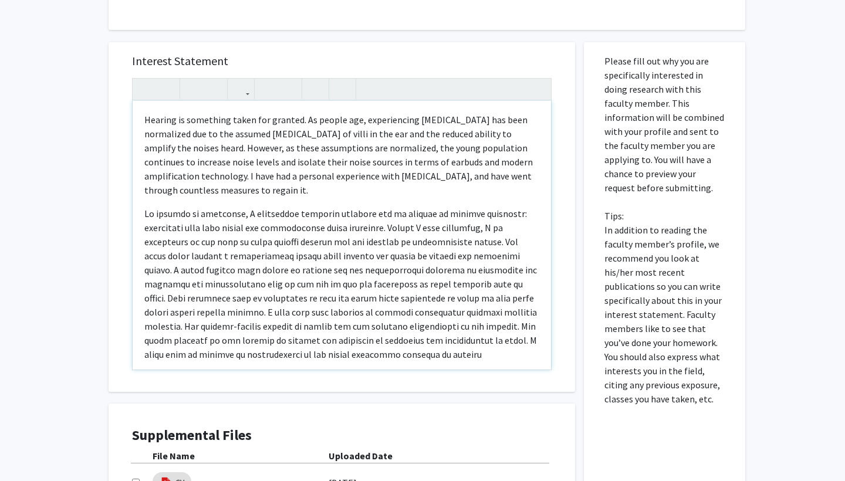
type textarea "<p><span style="font-size: 1rem;">Hearing is something taken for granted. As pe…"
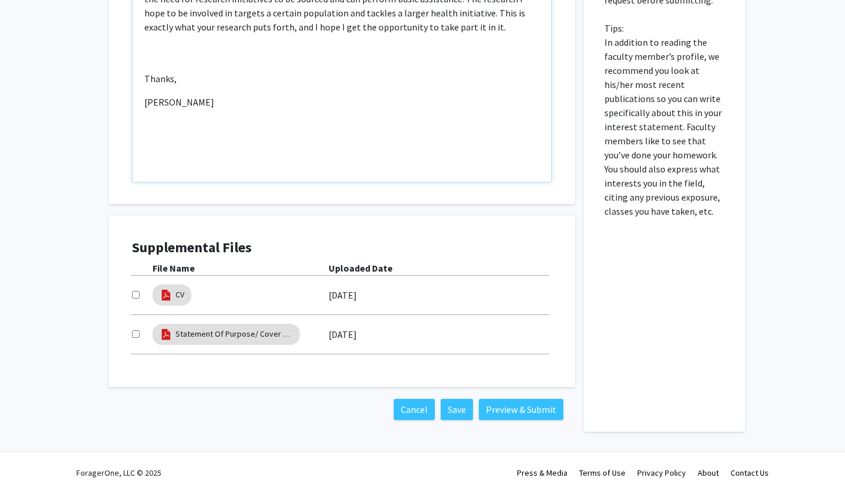
scroll to position [805, 0]
click at [503, 400] on button "Preview & Submit" at bounding box center [521, 410] width 85 height 21
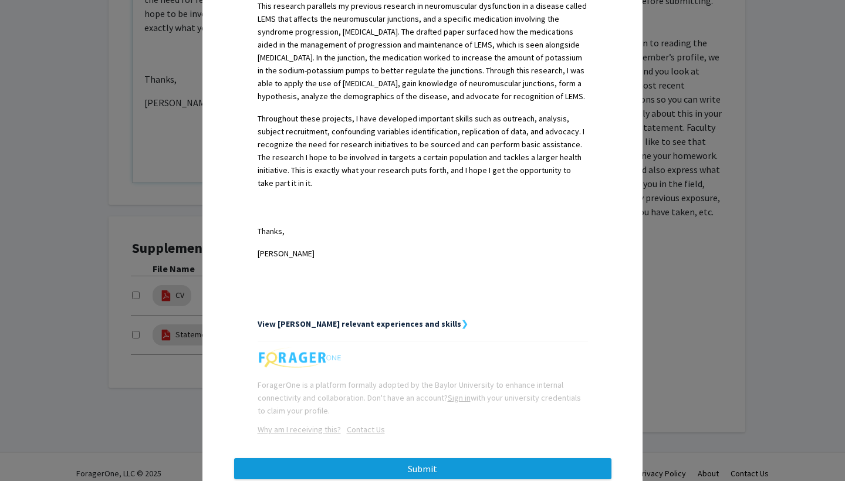
scroll to position [585, 0]
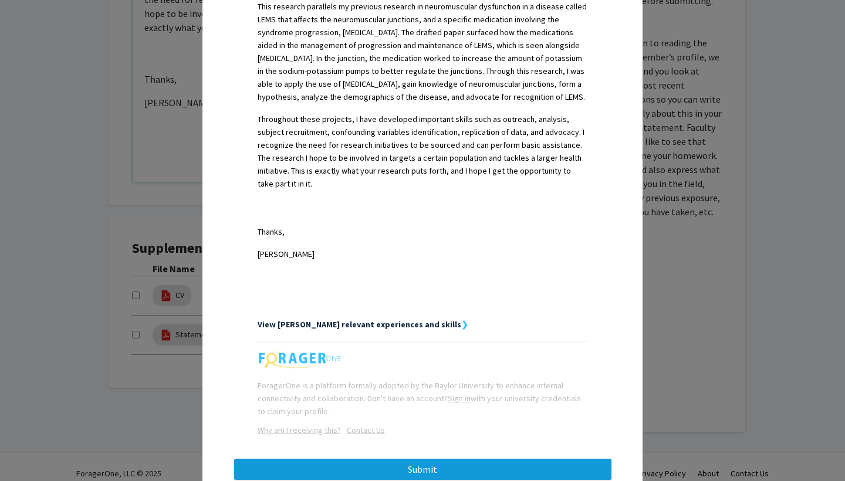
click at [498, 459] on button "Submit" at bounding box center [422, 469] width 377 height 21
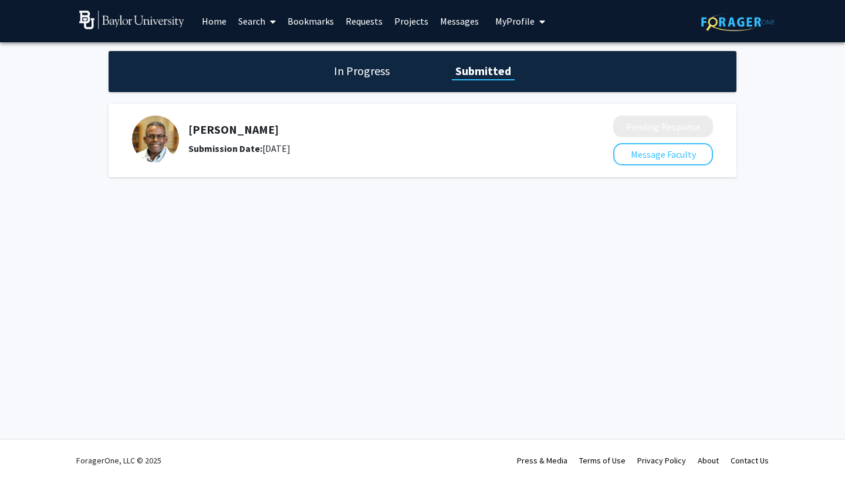
click at [345, 73] on h1 "In Progress" at bounding box center [362, 71] width 63 height 16
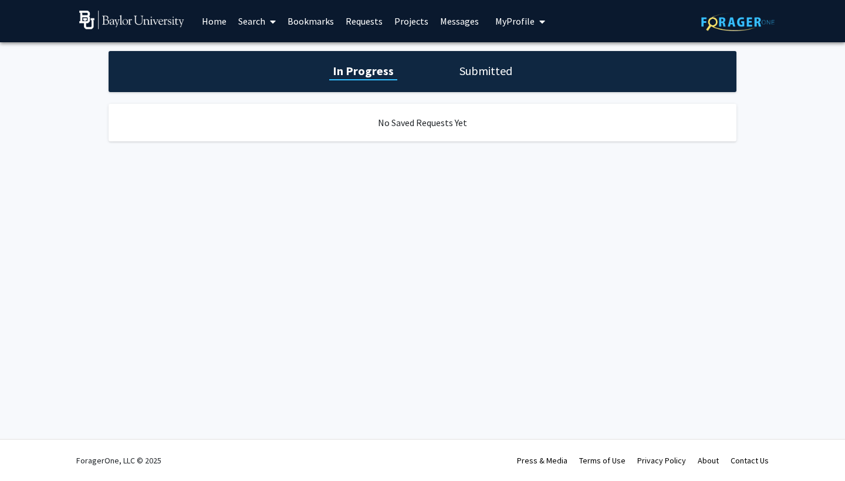
click at [211, 15] on link "Home" at bounding box center [214, 21] width 36 height 41
